Goal: Transaction & Acquisition: Book appointment/travel/reservation

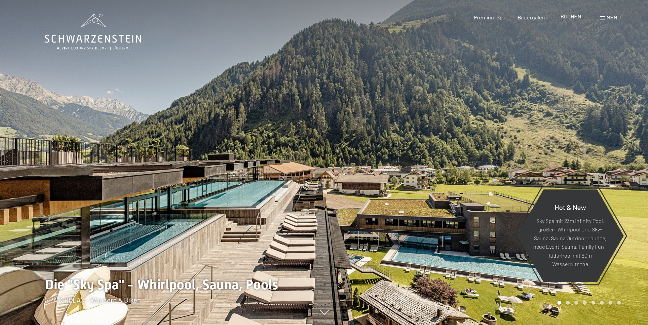
click at [574, 19] on span "BUCHEN" at bounding box center [571, 16] width 21 height 6
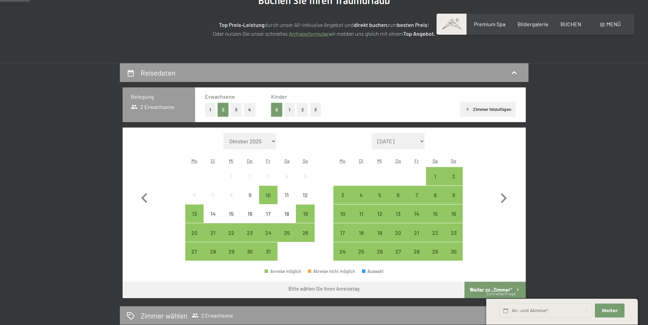
scroll to position [104, 0]
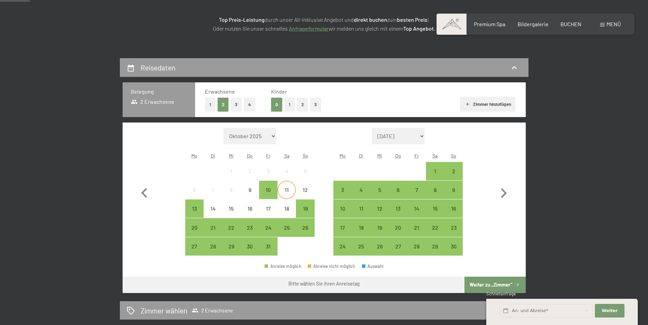
click at [284, 192] on div "11" at bounding box center [286, 195] width 17 height 17
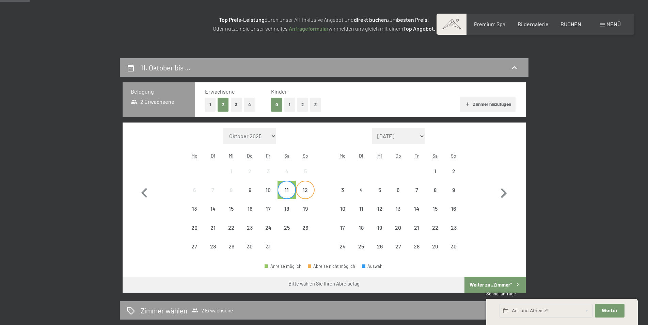
click at [306, 193] on div "12" at bounding box center [305, 195] width 17 height 17
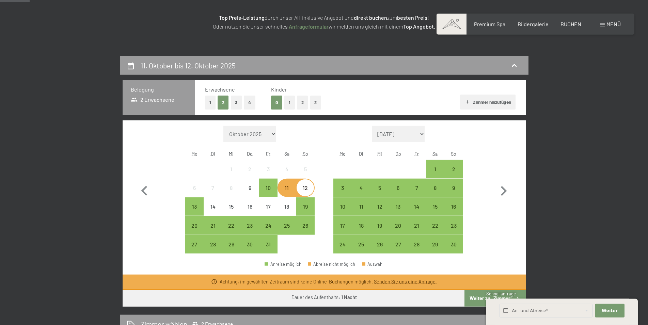
scroll to position [208, 0]
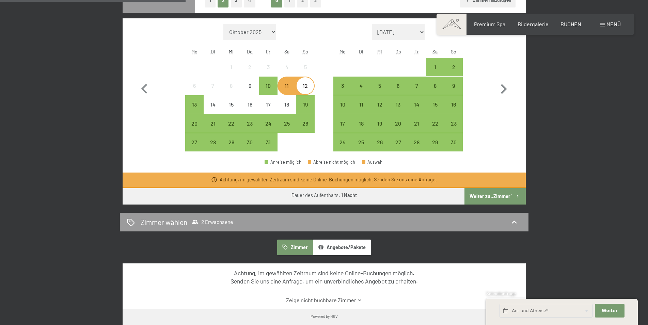
click at [489, 195] on button "Weiter zu „Zimmer“" at bounding box center [495, 196] width 61 height 16
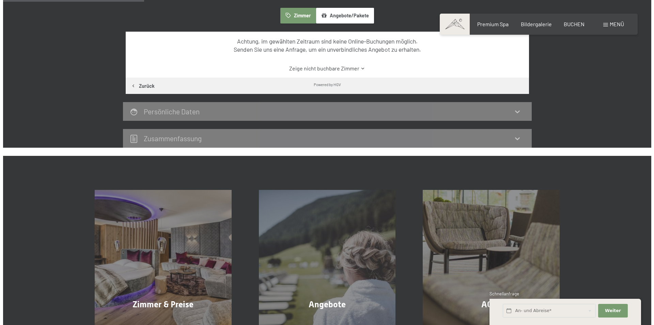
scroll to position [157, 0]
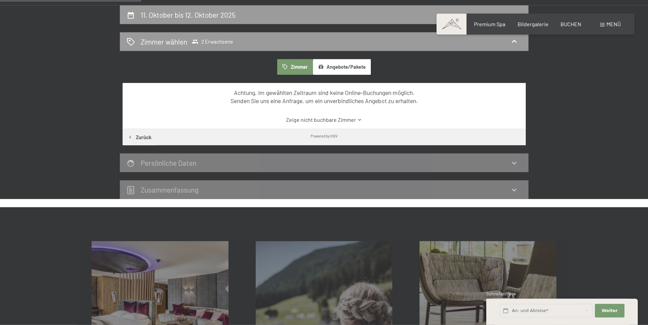
click at [618, 25] on span "Menü" at bounding box center [614, 24] width 14 height 6
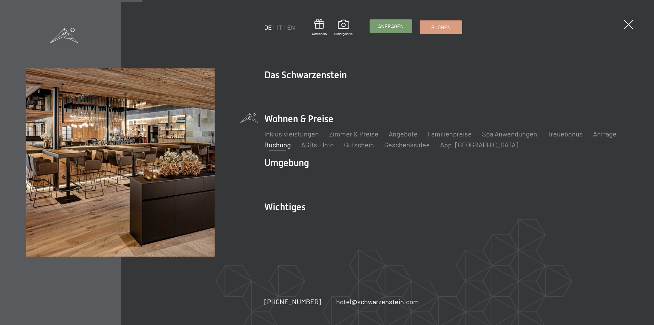
click at [396, 28] on span "Anfragen" at bounding box center [391, 26] width 26 height 7
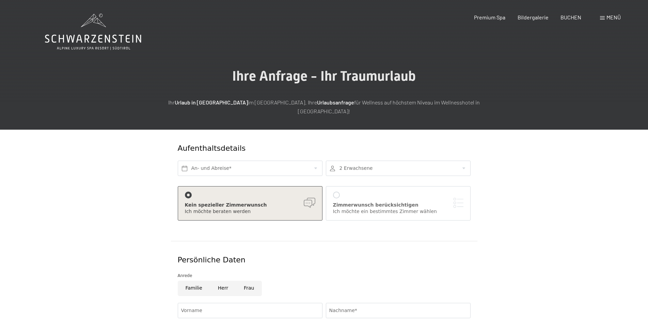
click at [610, 19] on span "Menü" at bounding box center [614, 17] width 14 height 6
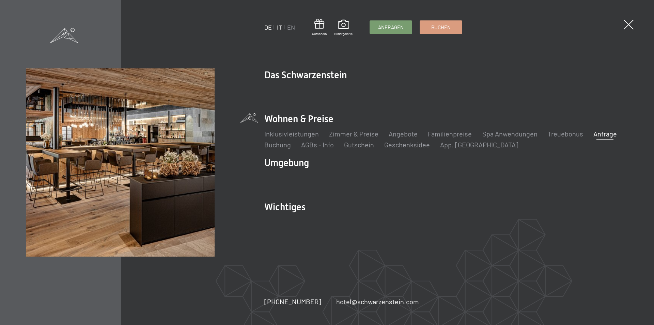
click at [278, 27] on link "IT" at bounding box center [279, 27] width 5 height 7
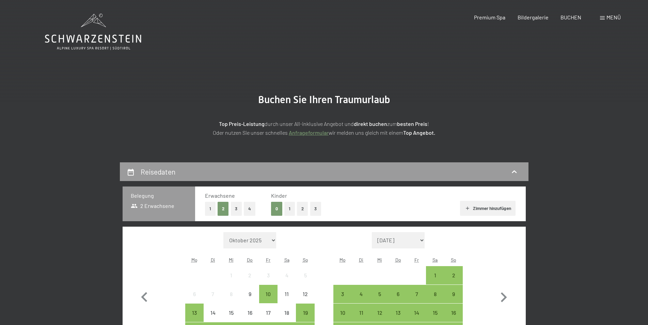
click at [604, 17] on span at bounding box center [602, 17] width 5 height 3
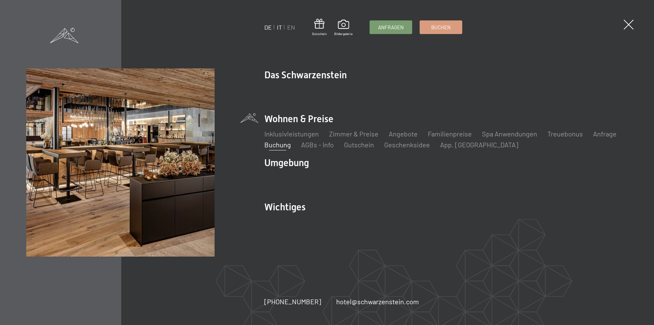
click at [277, 30] on link "IT" at bounding box center [279, 27] width 5 height 7
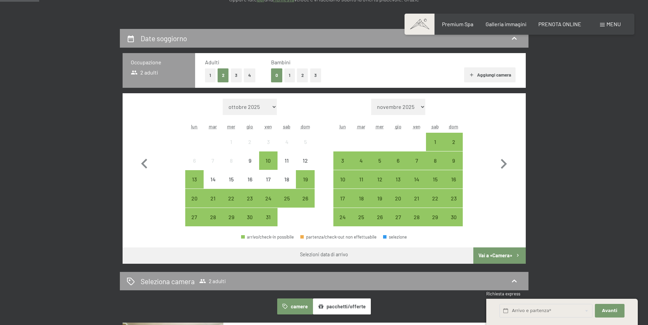
scroll to position [139, 0]
click at [284, 157] on div "11" at bounding box center [286, 160] width 17 height 17
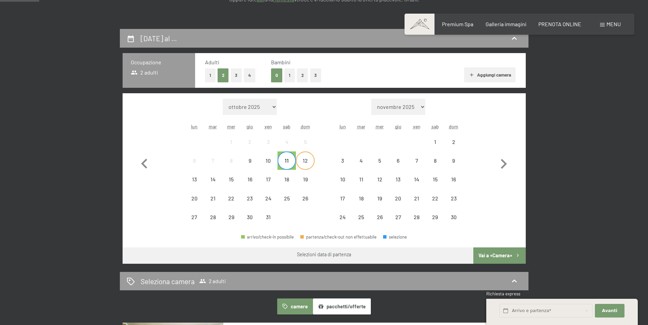
click at [302, 157] on div "12" at bounding box center [305, 160] width 17 height 17
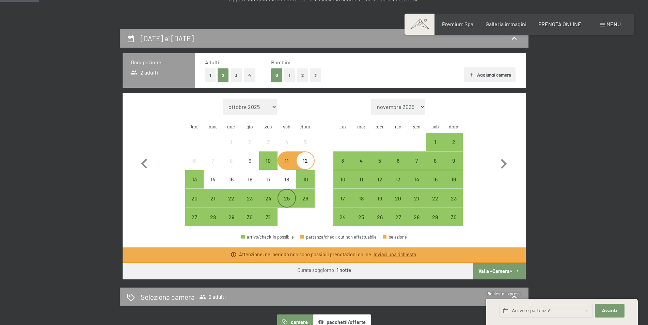
click at [285, 204] on div "25" at bounding box center [286, 204] width 17 height 17
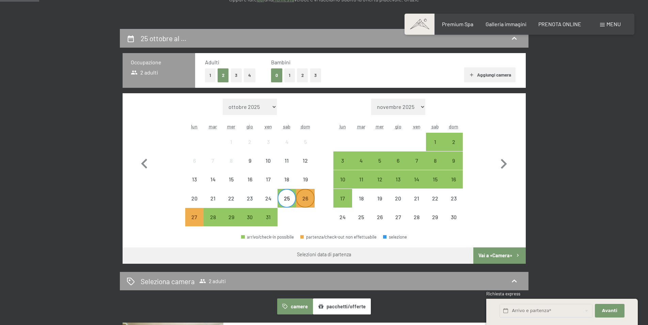
click at [302, 202] on div "26" at bounding box center [305, 204] width 17 height 17
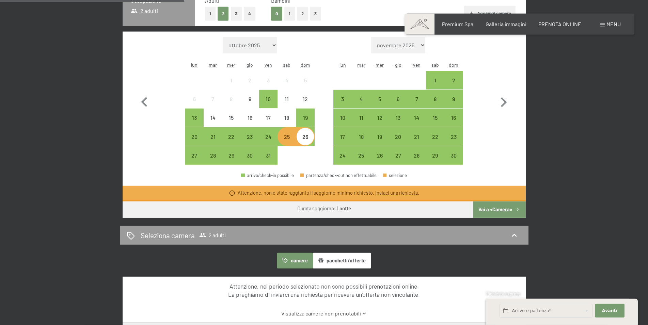
scroll to position [208, 0]
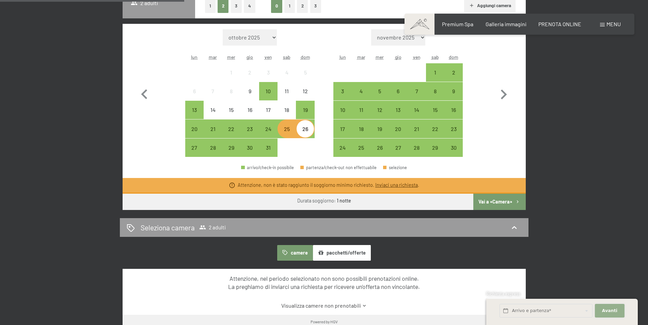
click at [606, 316] on button "Avanti Nascondere i campi dell'indirizzo" at bounding box center [609, 311] width 29 height 14
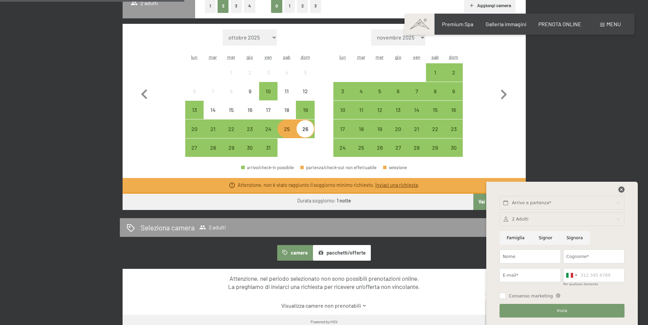
click at [623, 191] on icon at bounding box center [622, 190] width 6 height 6
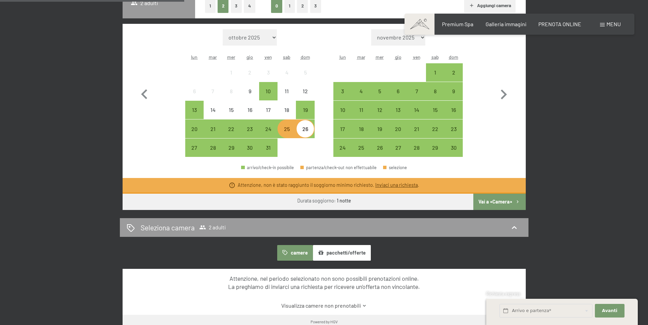
click at [498, 202] on button "Vai a «Camera»" at bounding box center [500, 202] width 52 height 16
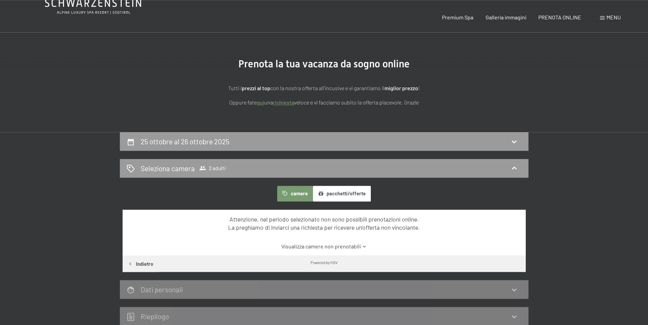
scroll to position [0, 0]
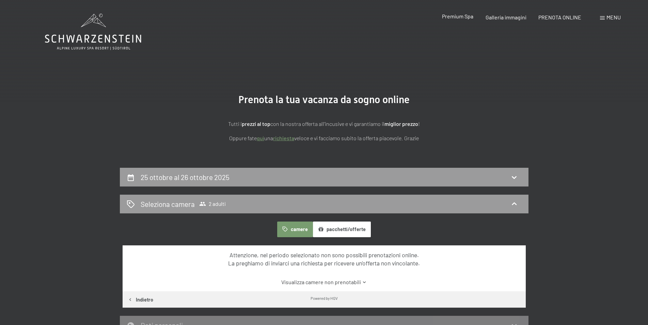
click at [463, 17] on span "Premium Spa" at bounding box center [457, 16] width 31 height 6
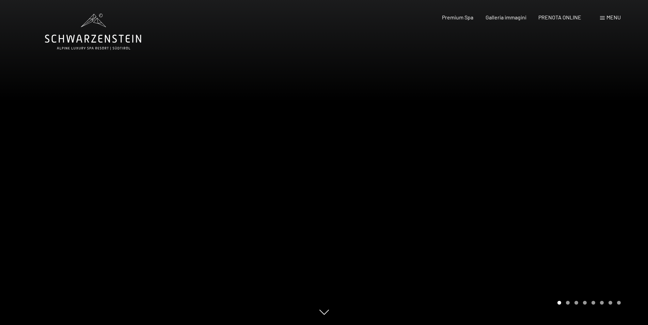
click at [511, 204] on div at bounding box center [486, 162] width 324 height 325
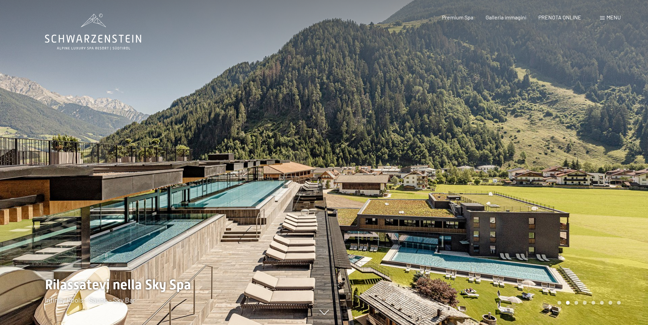
drag, startPoint x: 599, startPoint y: 207, endPoint x: 468, endPoint y: 207, distance: 130.1
click at [475, 211] on div at bounding box center [486, 162] width 324 height 325
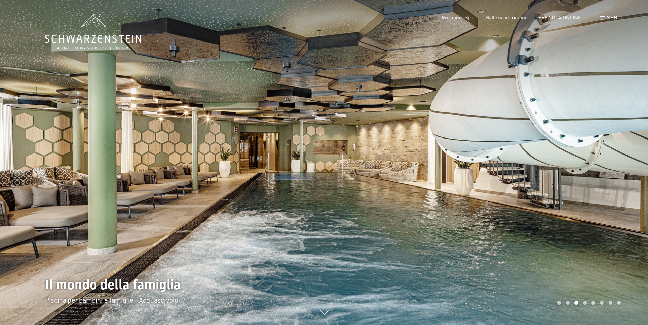
click at [604, 203] on div at bounding box center [486, 162] width 324 height 325
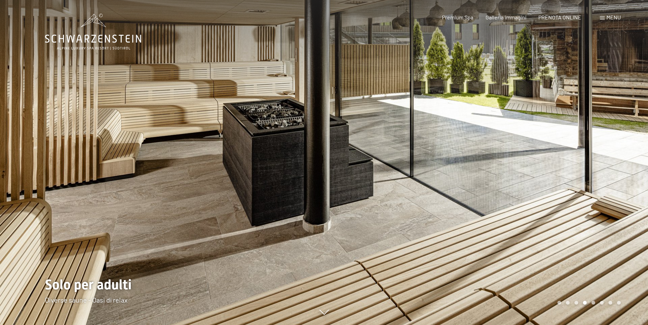
click at [604, 203] on div at bounding box center [486, 162] width 324 height 325
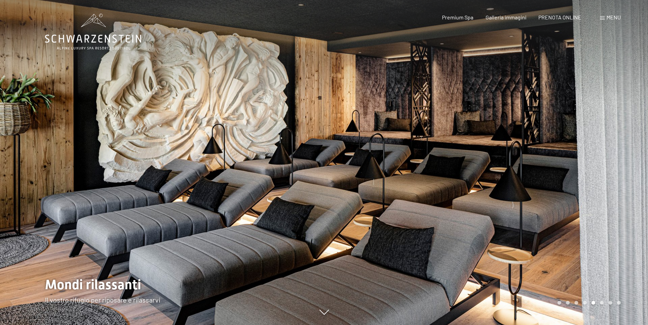
click at [604, 203] on div at bounding box center [486, 162] width 324 height 325
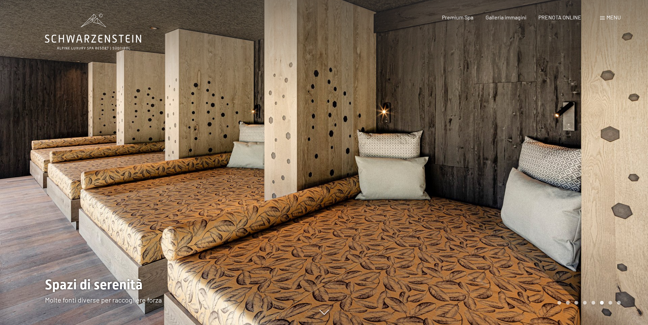
click at [604, 203] on div at bounding box center [486, 162] width 324 height 325
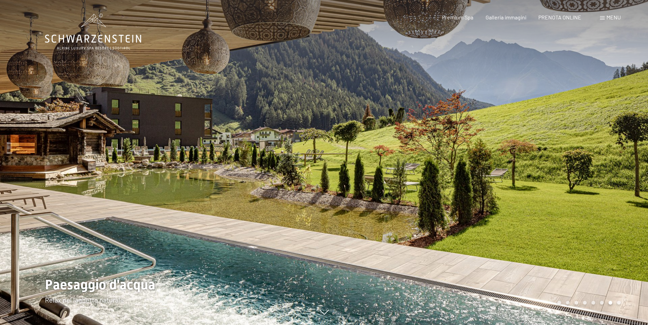
click at [604, 203] on div at bounding box center [486, 162] width 324 height 325
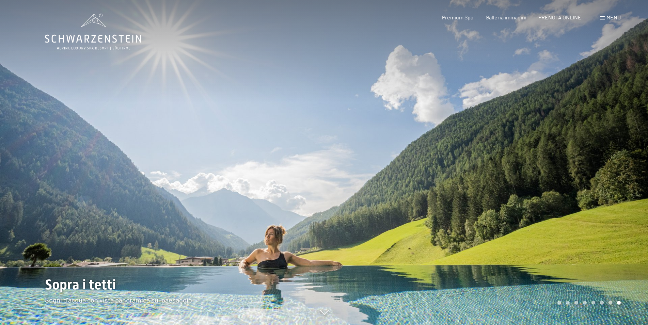
click at [604, 203] on div at bounding box center [486, 162] width 324 height 325
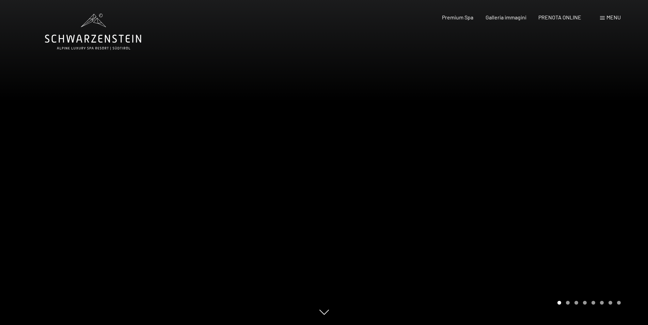
click at [604, 203] on div at bounding box center [486, 162] width 324 height 325
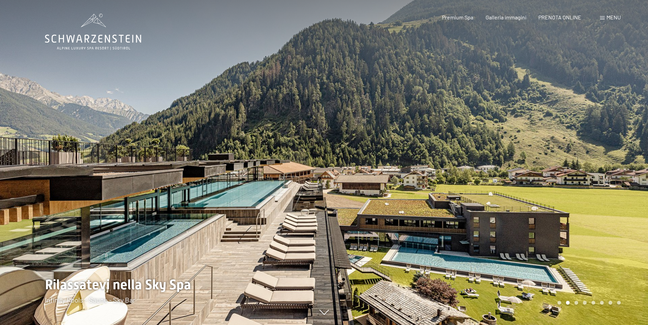
click at [604, 203] on div at bounding box center [486, 162] width 324 height 325
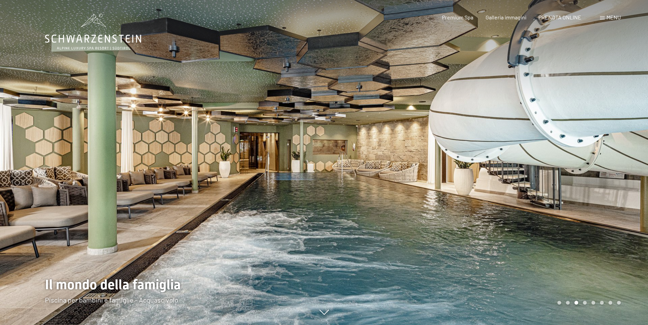
click at [539, 160] on div at bounding box center [486, 162] width 324 height 325
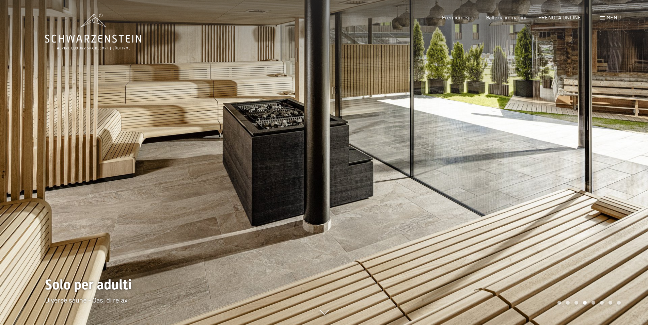
click at [614, 15] on span "Menu" at bounding box center [614, 17] width 14 height 6
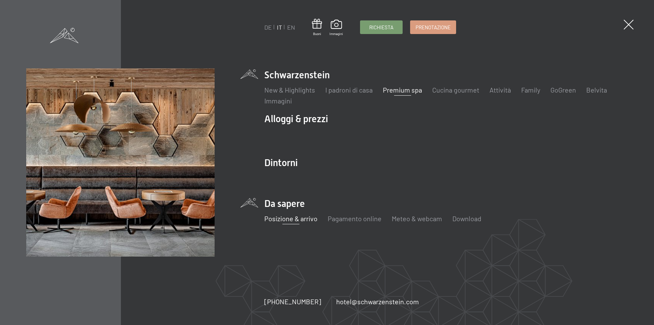
click at [289, 219] on link "Posizione & arrivo" at bounding box center [290, 219] width 53 height 8
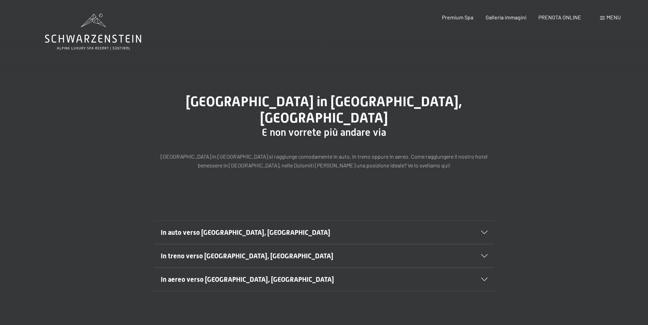
click at [489, 221] on section "In auto verso Lutago, Alto Adige Viaggiate sull’autostrada A22 del Brennero e u…" at bounding box center [324, 233] width 341 height 24
click at [485, 231] on icon at bounding box center [484, 232] width 6 height 3
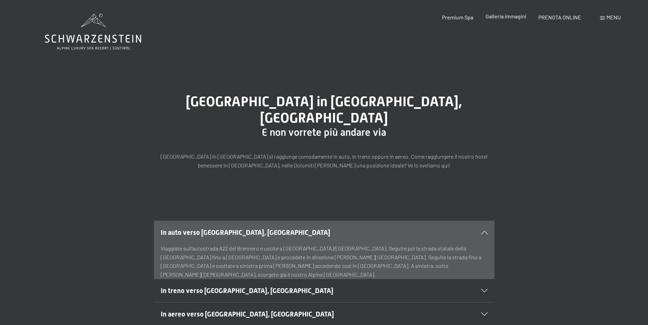
click at [503, 19] on span "Galleria immagini" at bounding box center [506, 16] width 41 height 6
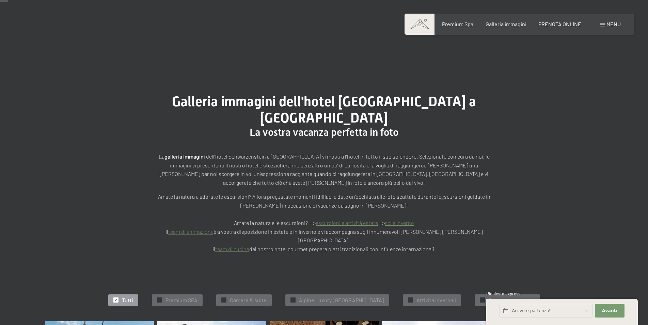
click at [234, 297] on span "Camere & suite" at bounding box center [248, 300] width 37 height 7
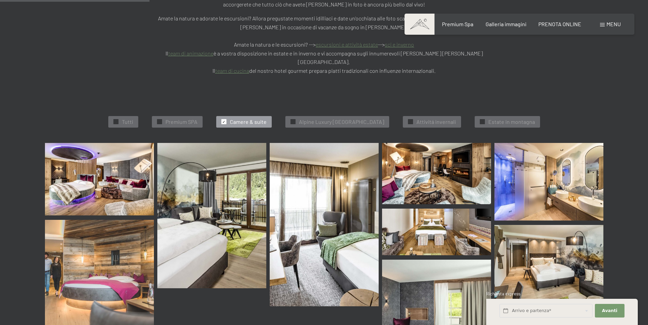
scroll to position [206, 0]
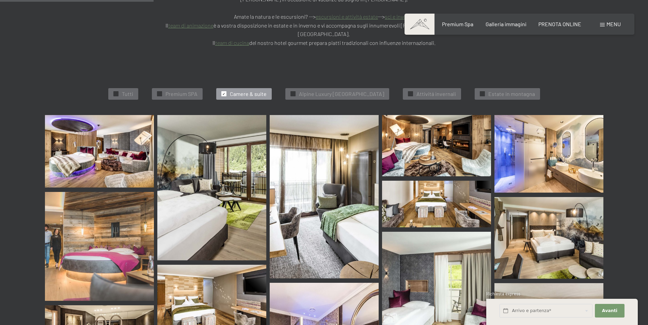
click at [105, 122] on img at bounding box center [99, 151] width 109 height 73
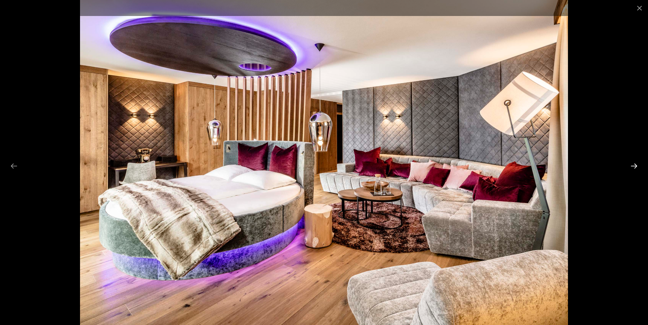
click at [631, 166] on button "Next slide" at bounding box center [634, 165] width 14 height 13
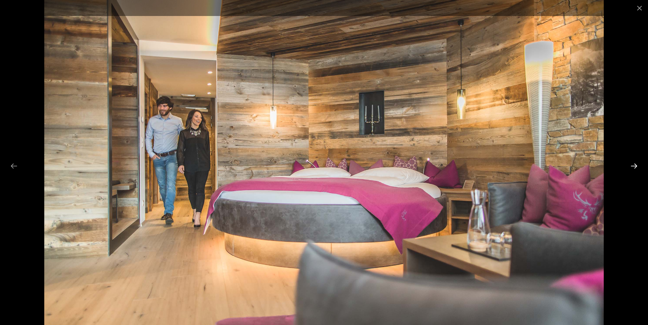
click at [631, 166] on button "Next slide" at bounding box center [634, 165] width 14 height 13
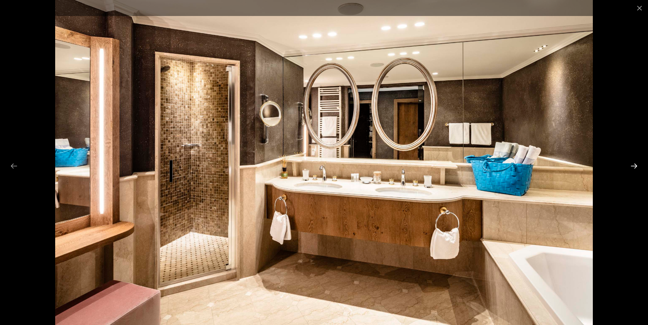
click at [631, 166] on button "Next slide" at bounding box center [634, 165] width 14 height 13
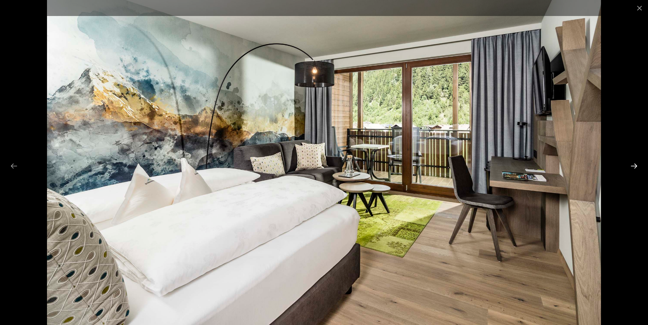
click at [631, 166] on button "Next slide" at bounding box center [634, 165] width 14 height 13
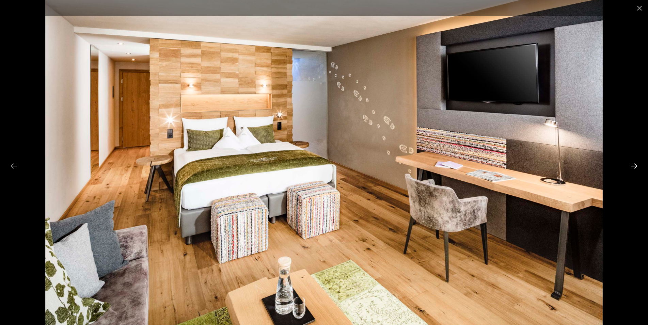
click at [631, 166] on button "Next slide" at bounding box center [634, 165] width 14 height 13
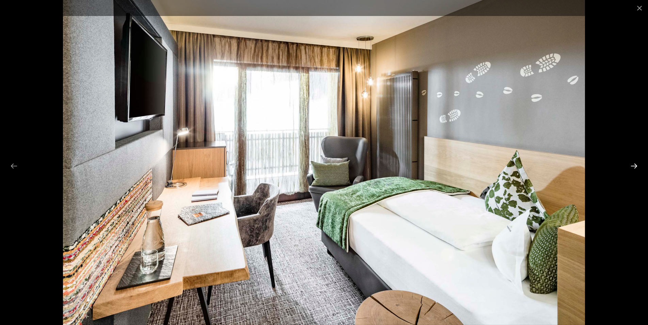
click at [631, 166] on button "Next slide" at bounding box center [634, 165] width 14 height 13
